Goal: Task Accomplishment & Management: Use online tool/utility

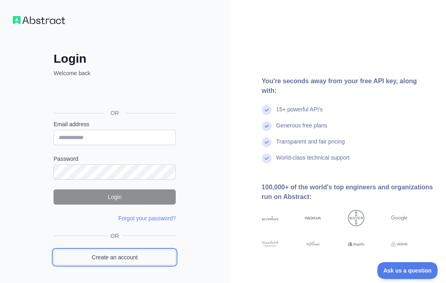
click at [128, 254] on link "Create an account" at bounding box center [115, 257] width 122 height 15
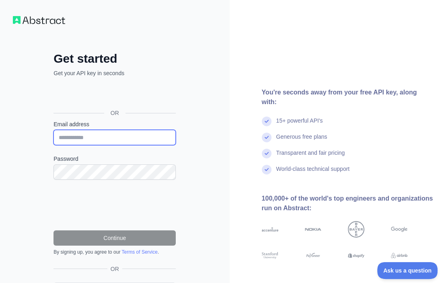
click at [111, 137] on input "Email address" at bounding box center [115, 137] width 122 height 15
paste input "**********"
type input "**********"
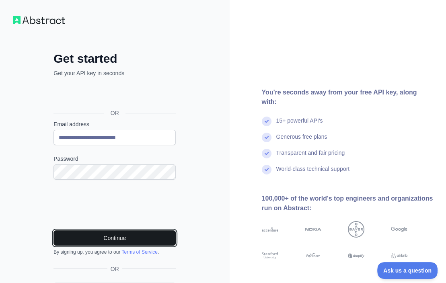
click at [116, 242] on button "Continue" at bounding box center [115, 238] width 122 height 15
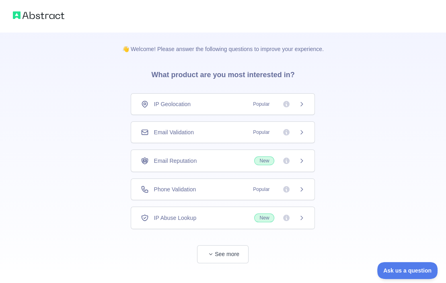
click at [218, 132] on div "Email Validation Popular" at bounding box center [223, 132] width 164 height 8
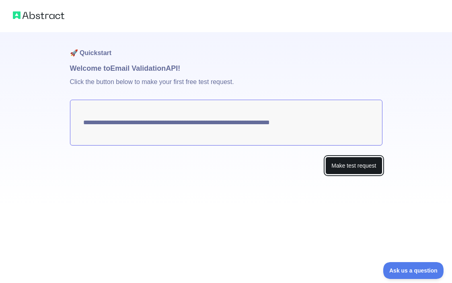
click at [372, 168] on button "Make test request" at bounding box center [354, 166] width 57 height 18
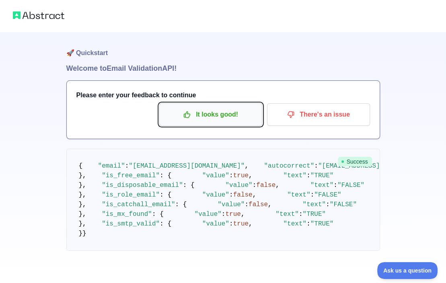
click at [240, 116] on p "It looks good!" at bounding box center [210, 115] width 91 height 14
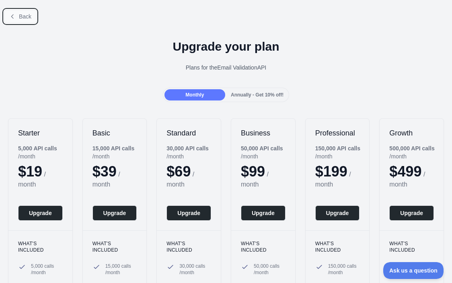
click at [21, 16] on span "Back" at bounding box center [25, 16] width 12 height 6
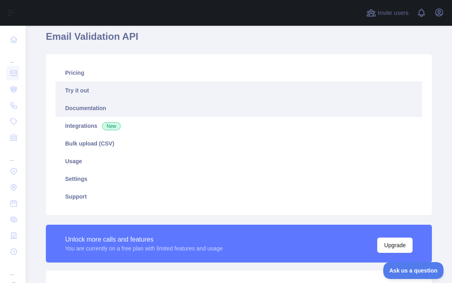
scroll to position [121, 0]
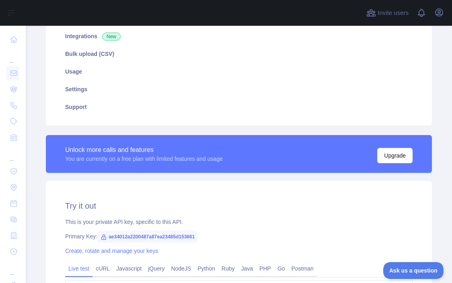
click at [145, 239] on span "ae34012a2200487a87ea23485d153661" at bounding box center [147, 237] width 101 height 12
copy span "ae34012a2200487a87ea23485d153661"
